Goal: Find specific page/section: Find specific page/section

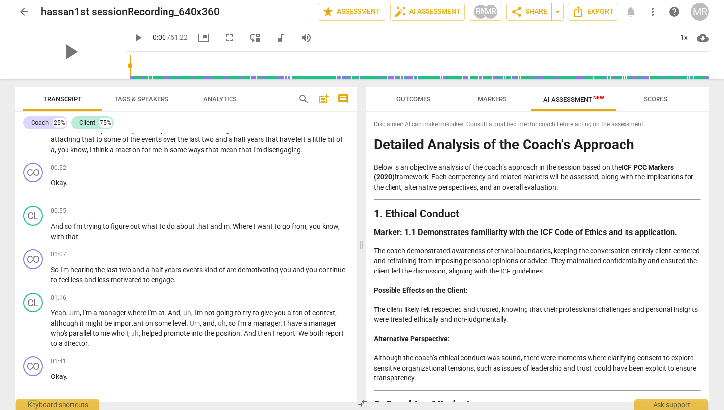
scroll to position [755, 0]
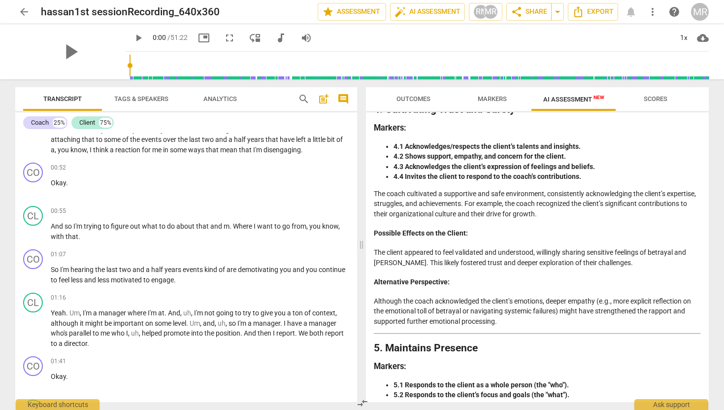
click at [493, 100] on span "Markers" at bounding box center [492, 98] width 29 height 7
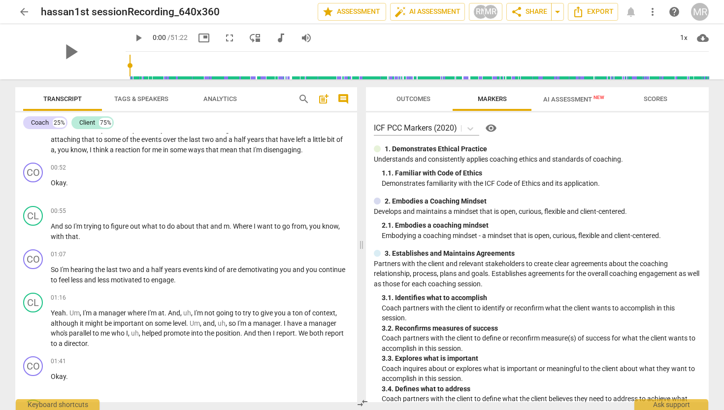
click at [553, 99] on span "AI Assessment New" at bounding box center [574, 99] width 61 height 7
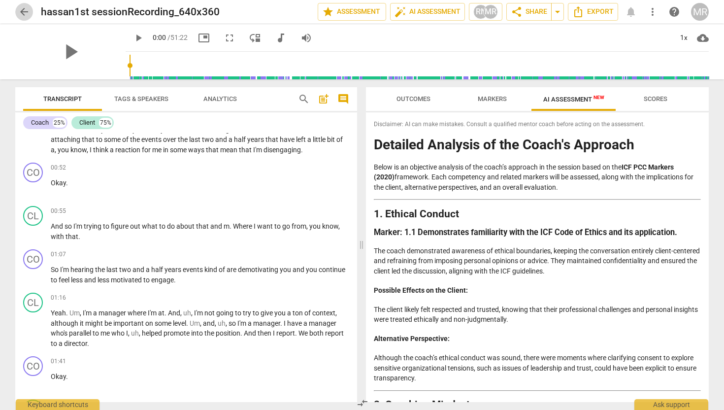
click at [21, 9] on span "arrow_back" at bounding box center [24, 12] width 12 height 12
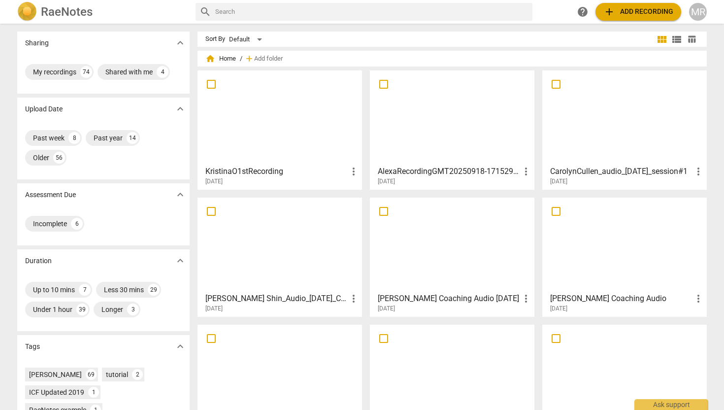
click at [262, 125] on div at bounding box center [280, 117] width 158 height 87
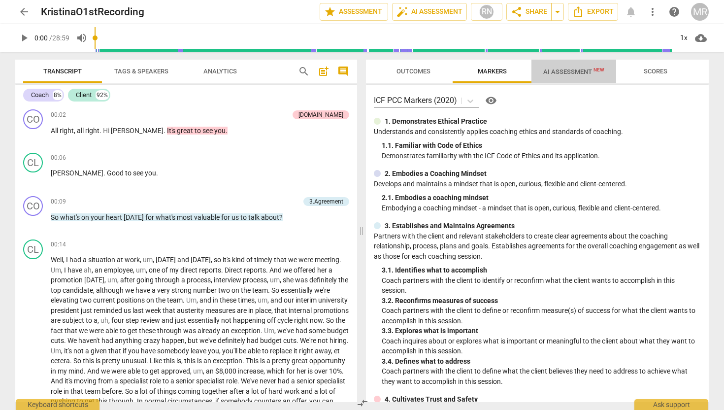
click at [567, 74] on span "AI Assessment New" at bounding box center [574, 71] width 61 height 7
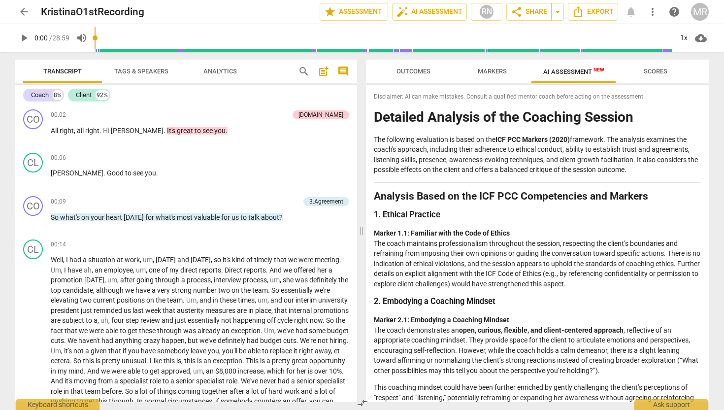
click at [25, 14] on span "arrow_back" at bounding box center [24, 12] width 12 height 12
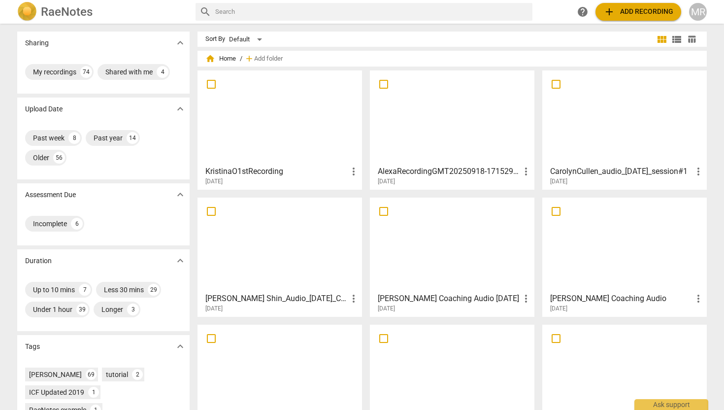
click at [599, 146] on div at bounding box center [625, 117] width 158 height 87
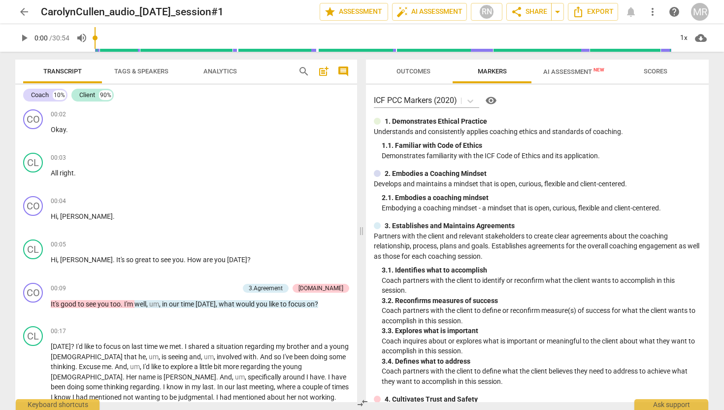
click at [570, 75] on span "AI Assessment New" at bounding box center [574, 71] width 85 height 15
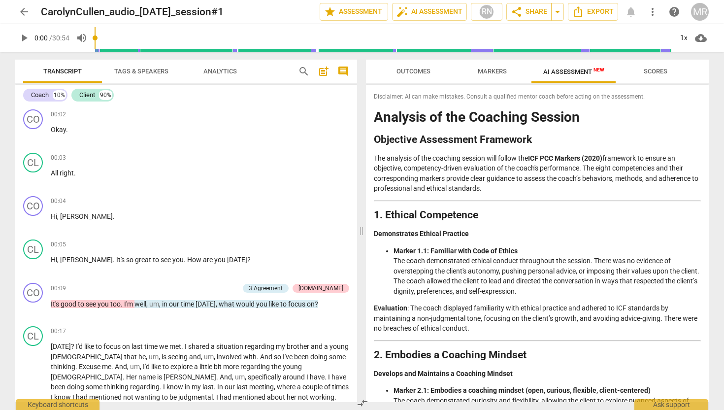
click at [26, 13] on span "arrow_back" at bounding box center [24, 12] width 12 height 12
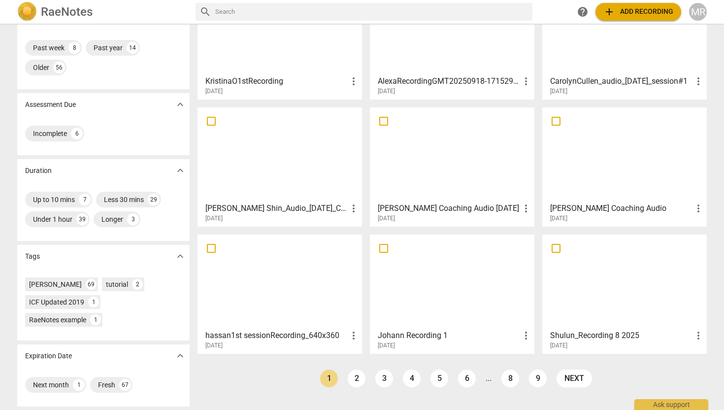
scroll to position [91, 0]
click at [75, 301] on div "ICF Updated 2019" at bounding box center [56, 302] width 55 height 10
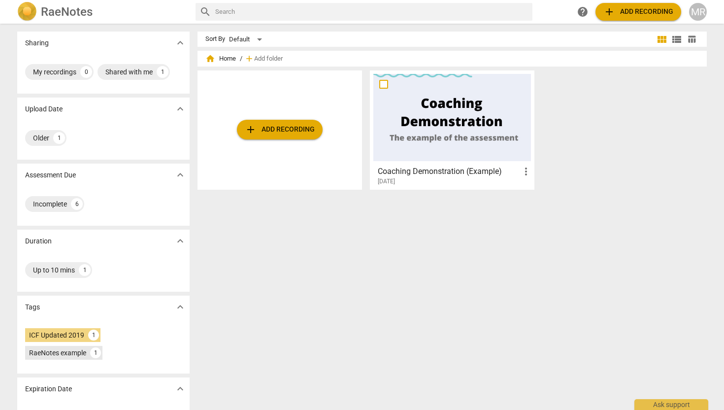
click at [77, 354] on div "RaeNotes example" at bounding box center [57, 353] width 57 height 10
click at [55, 138] on div "1" at bounding box center [59, 138] width 12 height 12
click at [57, 140] on div "1" at bounding box center [59, 138] width 12 height 12
click at [426, 123] on div at bounding box center [453, 117] width 158 height 87
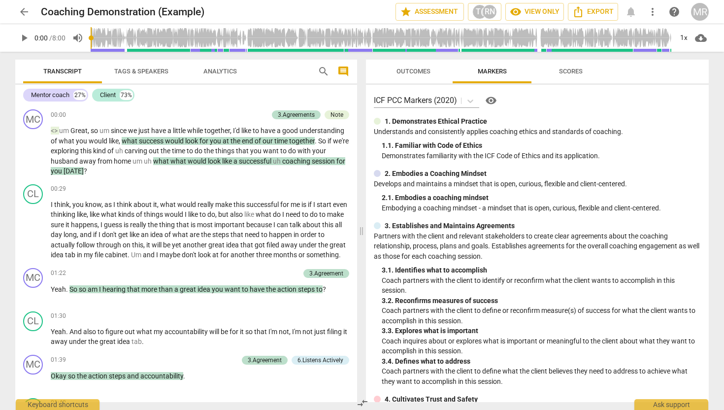
click at [573, 76] on span "Scores" at bounding box center [570, 71] width 47 height 13
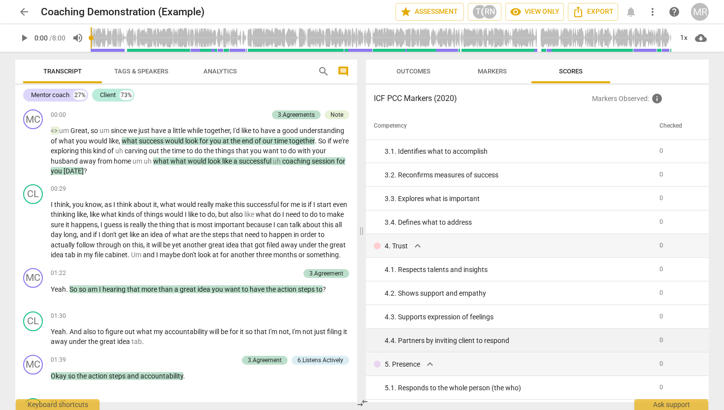
scroll to position [29, 0]
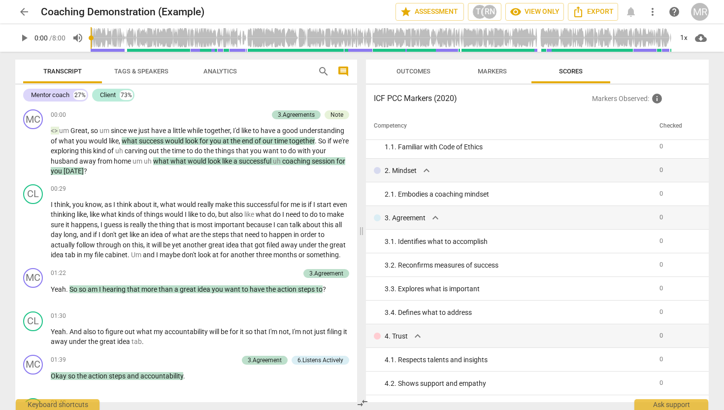
click at [410, 71] on span "Outcomes" at bounding box center [414, 71] width 34 height 7
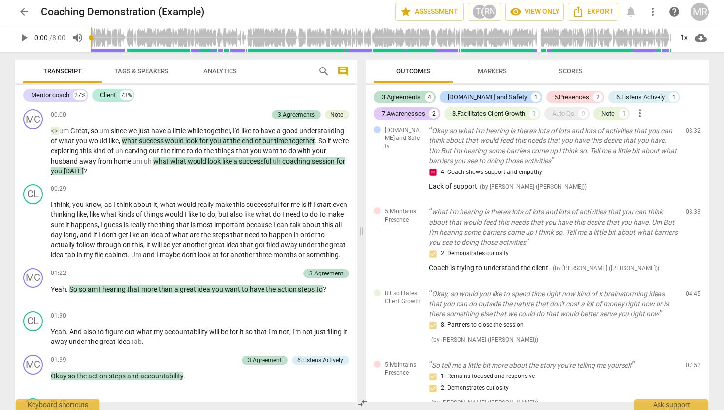
scroll to position [449, 0]
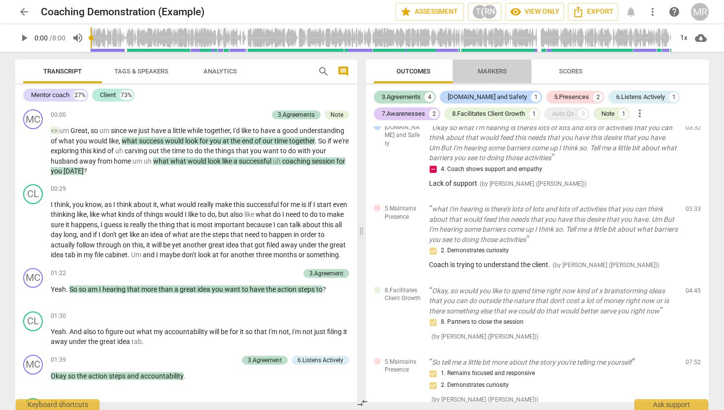
click at [494, 69] on span "Markers" at bounding box center [492, 71] width 29 height 7
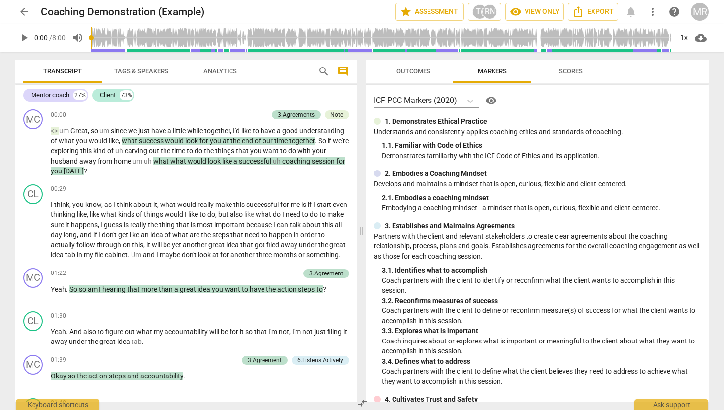
click at [425, 69] on span "Outcomes" at bounding box center [414, 71] width 34 height 7
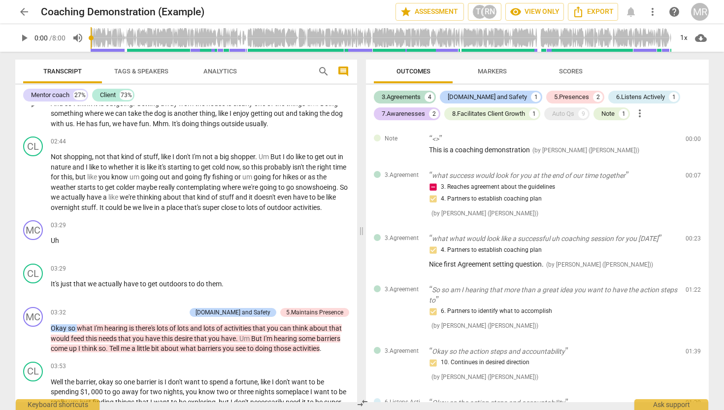
scroll to position [496, 0]
